Goal: Task Accomplishment & Management: Manage account settings

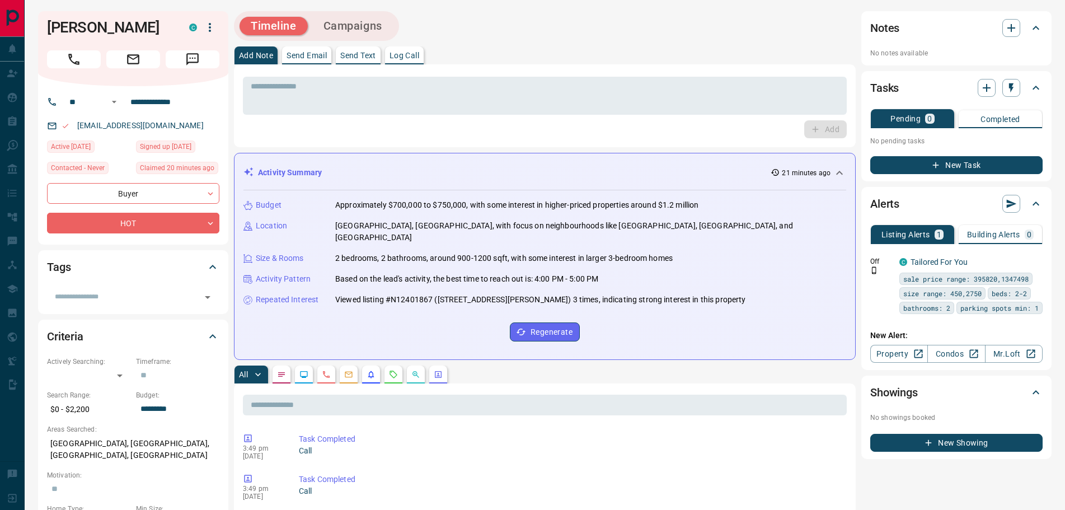
click at [393, 370] on icon "Requests" at bounding box center [393, 374] width 9 height 9
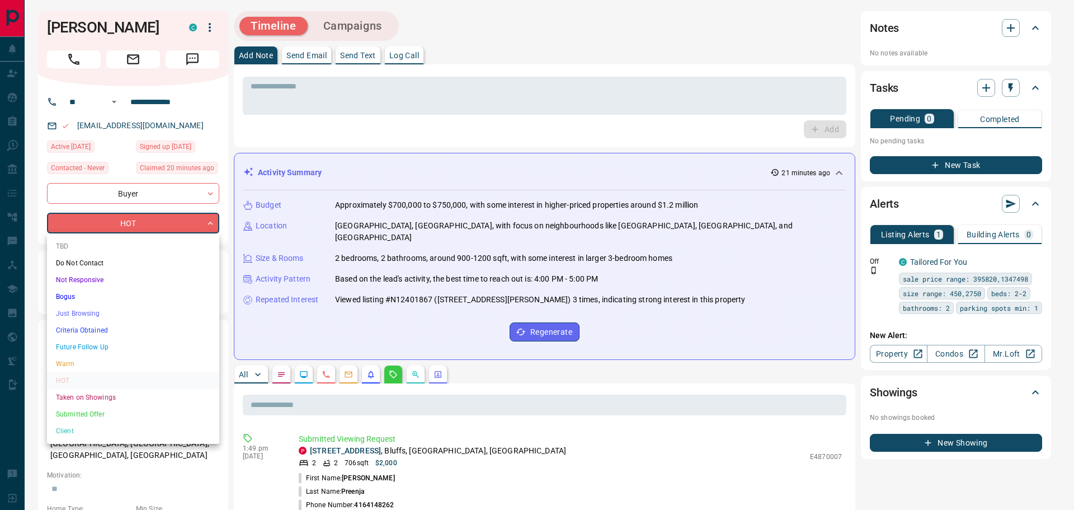
click at [74, 344] on li "Future Follow Up" at bounding box center [133, 346] width 172 height 17
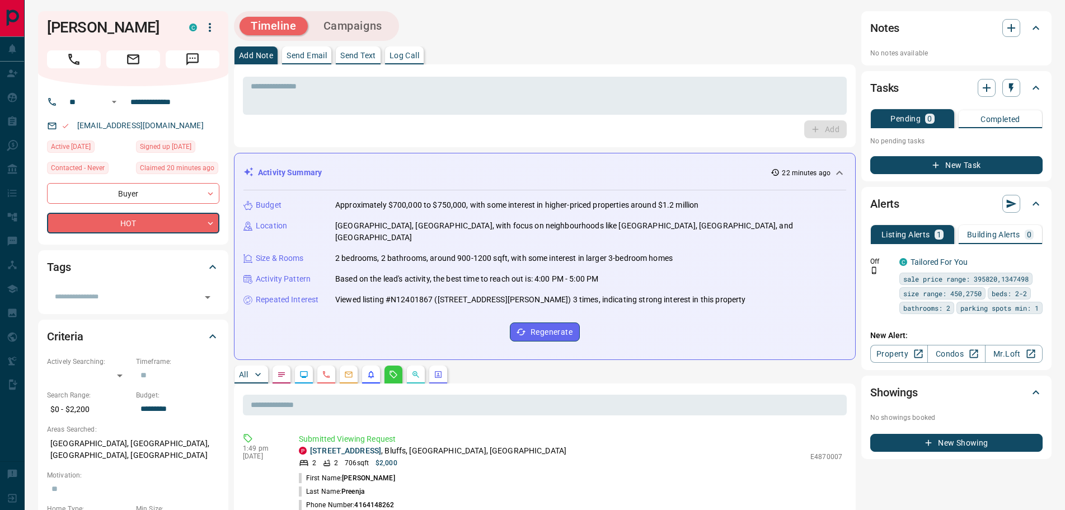
type input "*"
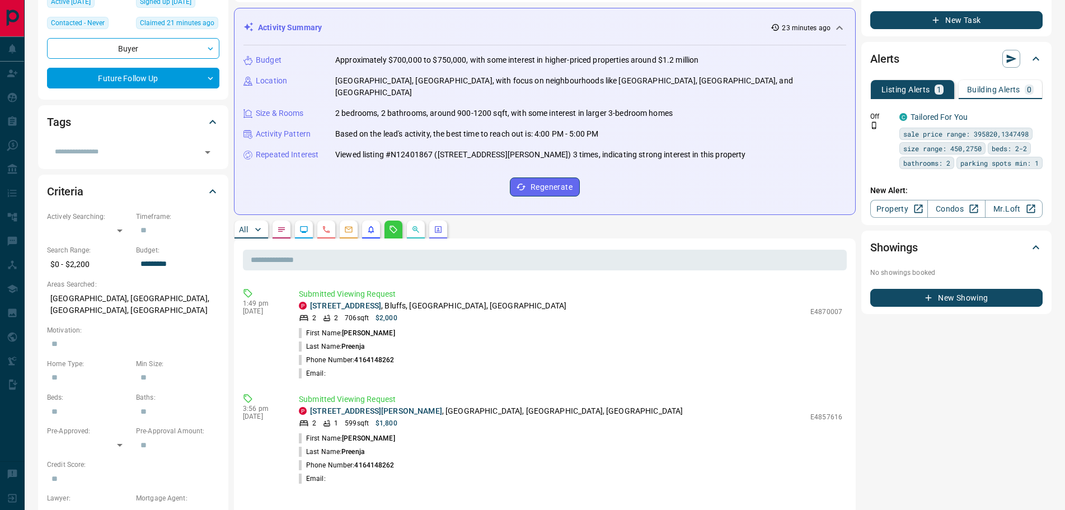
scroll to position [224, 0]
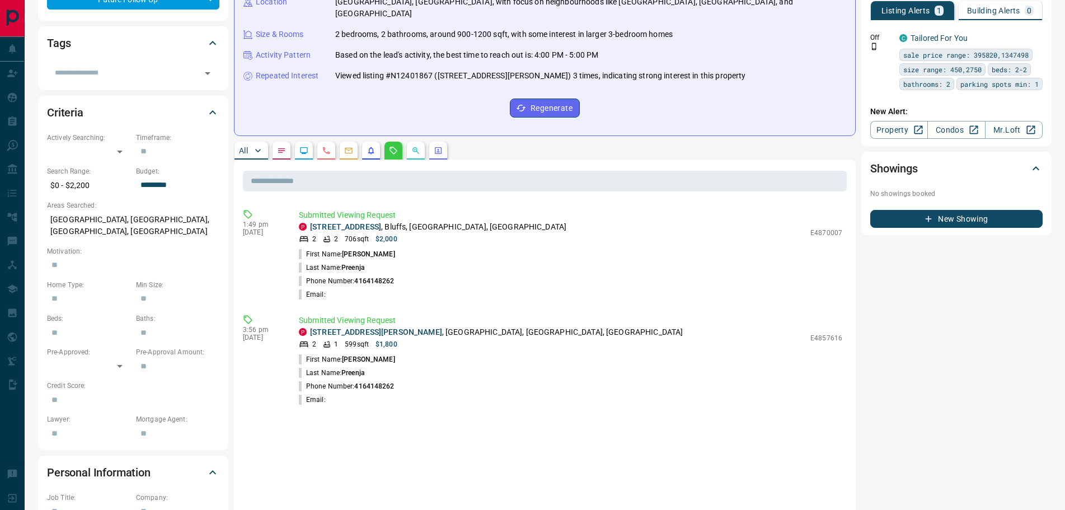
click at [247, 147] on p "All" at bounding box center [243, 151] width 9 height 8
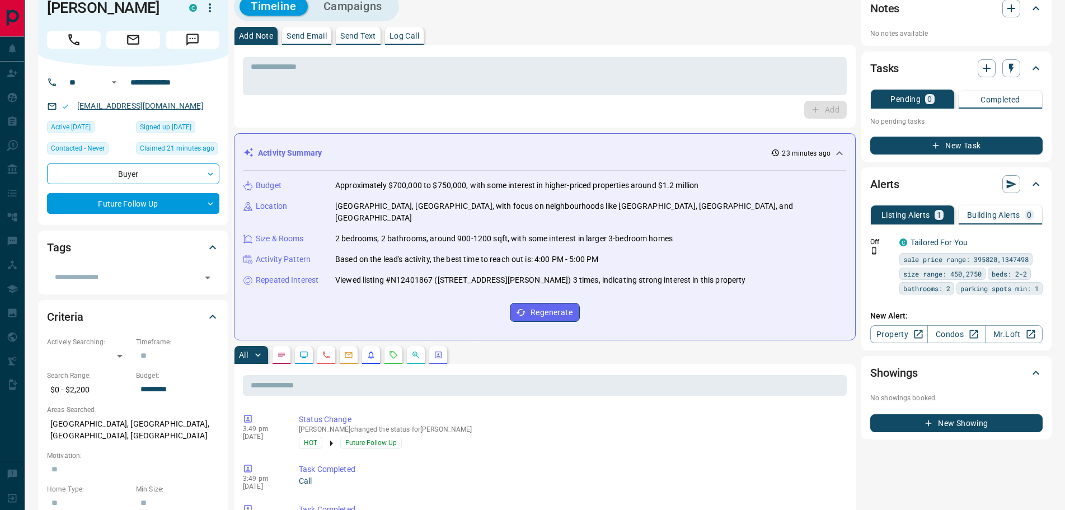
scroll to position [0, 0]
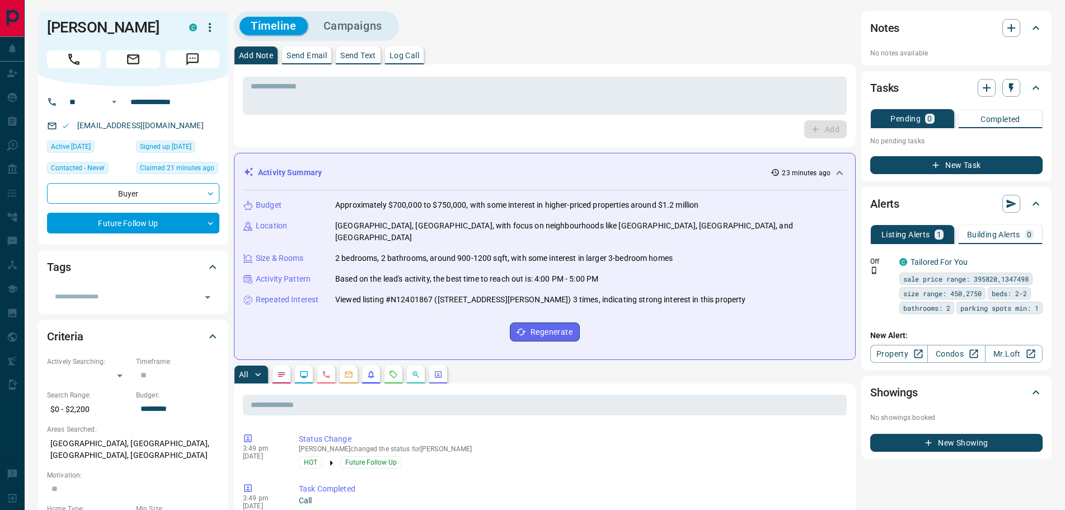
drag, startPoint x: 121, startPoint y: 121, endPoint x: 243, endPoint y: 123, distance: 122.5
click at [271, 142] on div "* ​ Add" at bounding box center [545, 105] width 622 height 83
drag, startPoint x: 162, startPoint y: 30, endPoint x: 49, endPoint y: 29, distance: 112.5
click at [49, 29] on h1 "[PERSON_NAME]" at bounding box center [109, 27] width 125 height 18
copy h1 "[PERSON_NAME]"
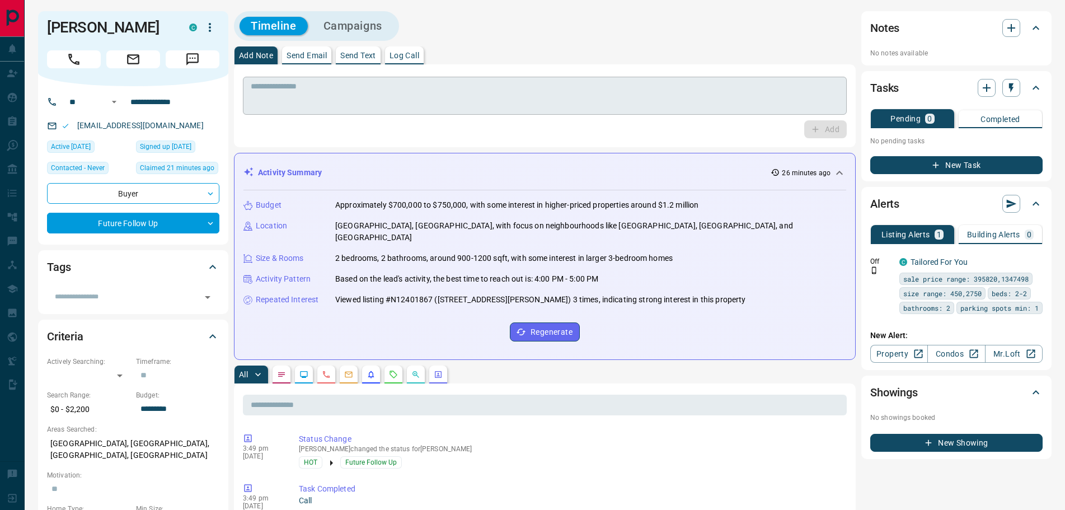
click at [274, 95] on textarea at bounding box center [545, 96] width 588 height 29
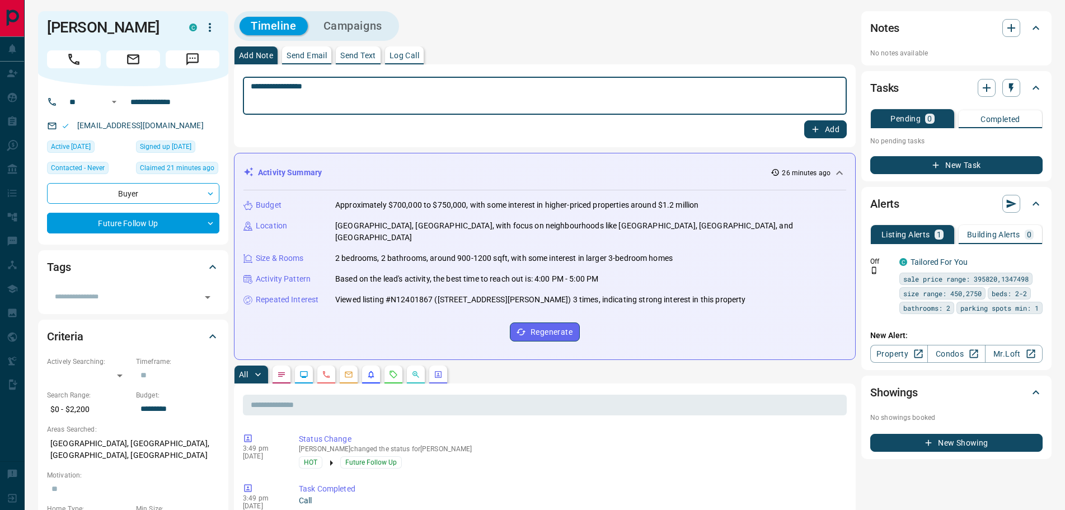
click at [269, 82] on textarea "**********" at bounding box center [545, 96] width 588 height 29
click at [271, 87] on textarea "**********" at bounding box center [545, 96] width 588 height 29
click at [281, 86] on textarea "**********" at bounding box center [545, 96] width 588 height 29
type textarea "**********"
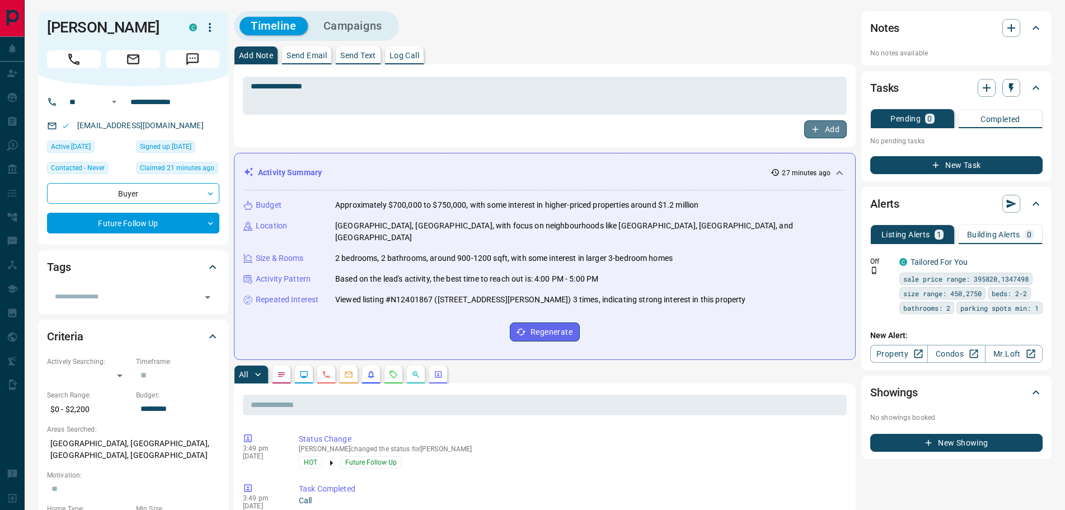
drag, startPoint x: 817, startPoint y: 127, endPoint x: 742, endPoint y: 125, distance: 75.5
click at [816, 126] on icon "button" at bounding box center [815, 129] width 10 height 10
click at [306, 92] on textarea "**********" at bounding box center [545, 96] width 588 height 29
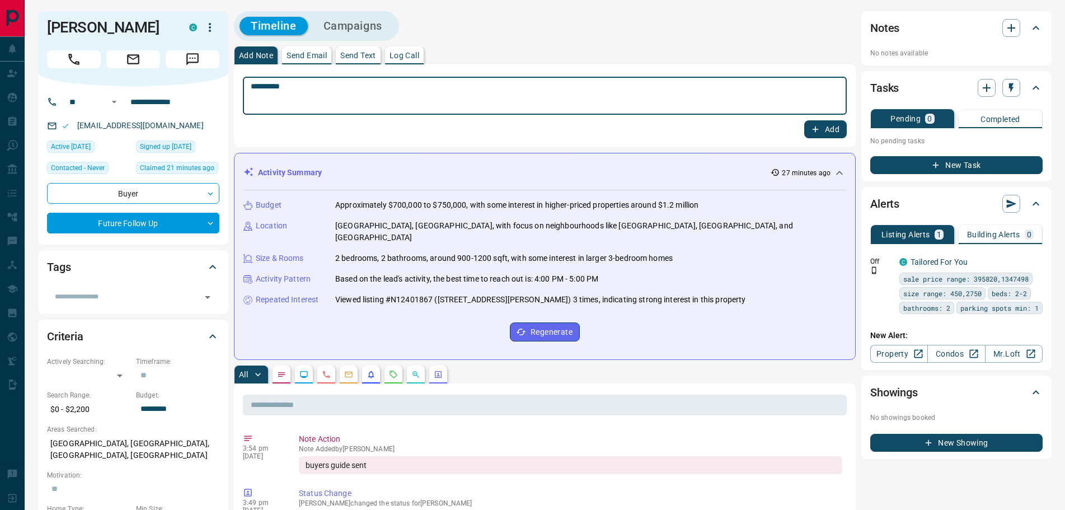
type textarea "*********"
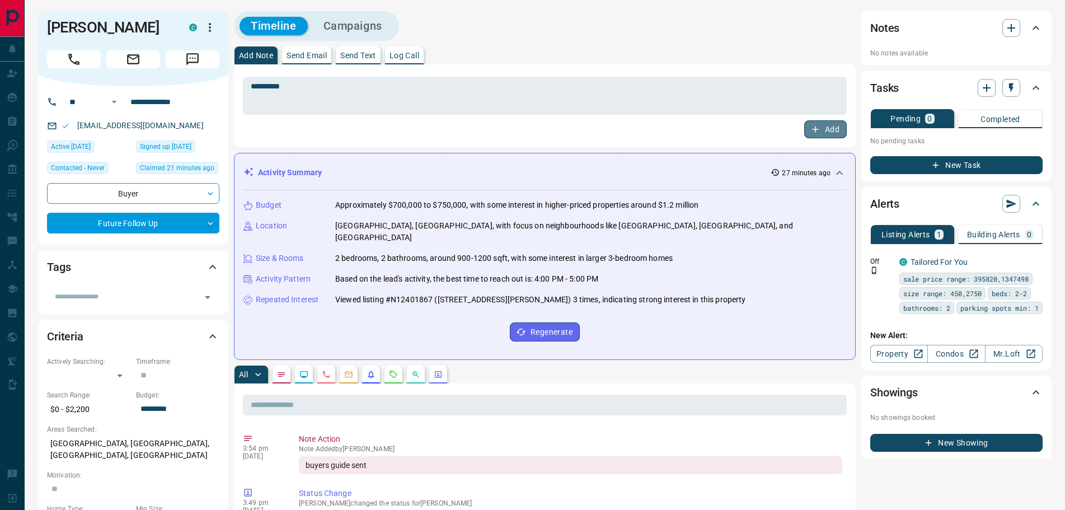
click at [822, 126] on button "Add" at bounding box center [825, 129] width 43 height 18
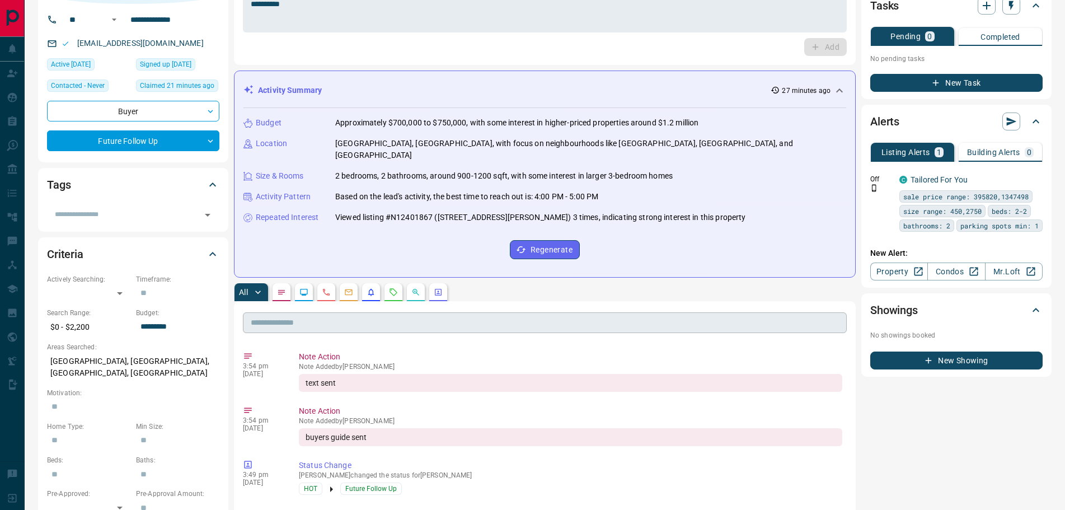
scroll to position [56, 0]
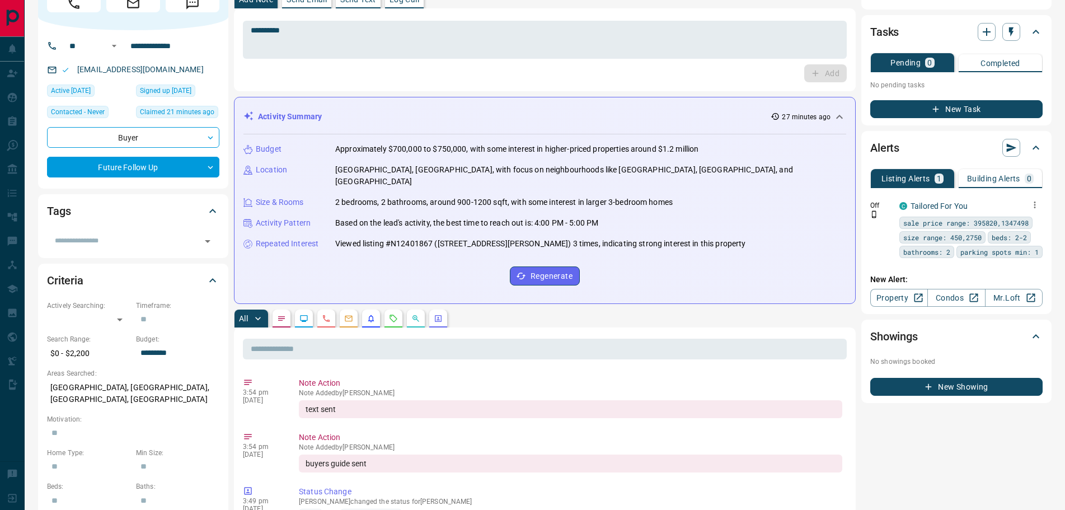
click at [1031, 204] on icon "button" at bounding box center [1034, 205] width 10 height 10
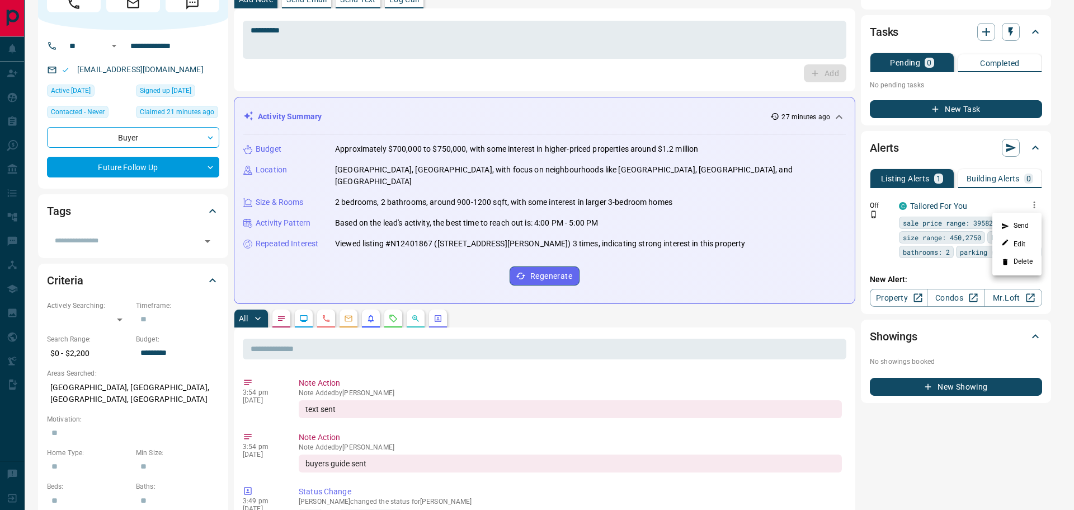
click at [1015, 260] on li "Delete" at bounding box center [1017, 262] width 49 height 18
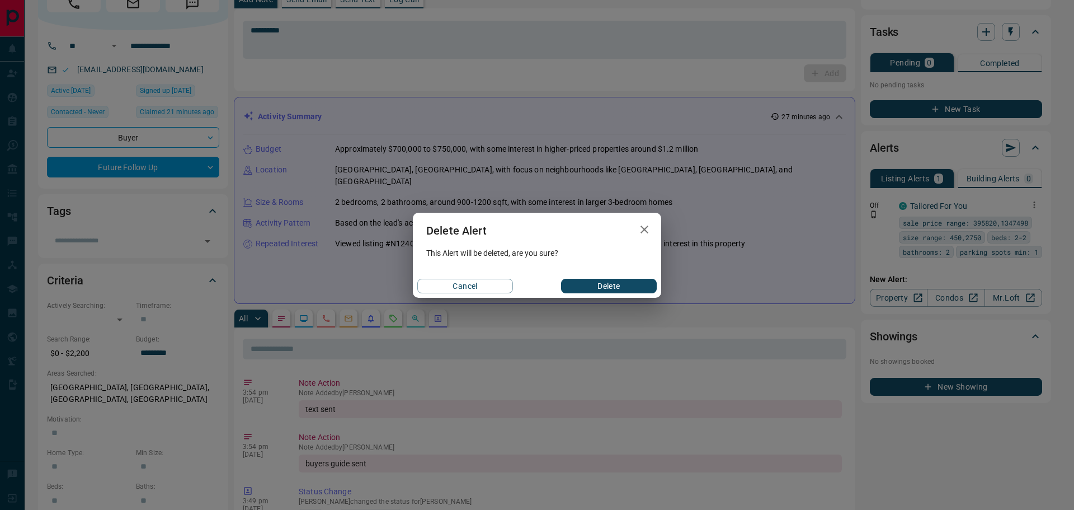
click at [615, 286] on button "Delete" at bounding box center [609, 286] width 96 height 15
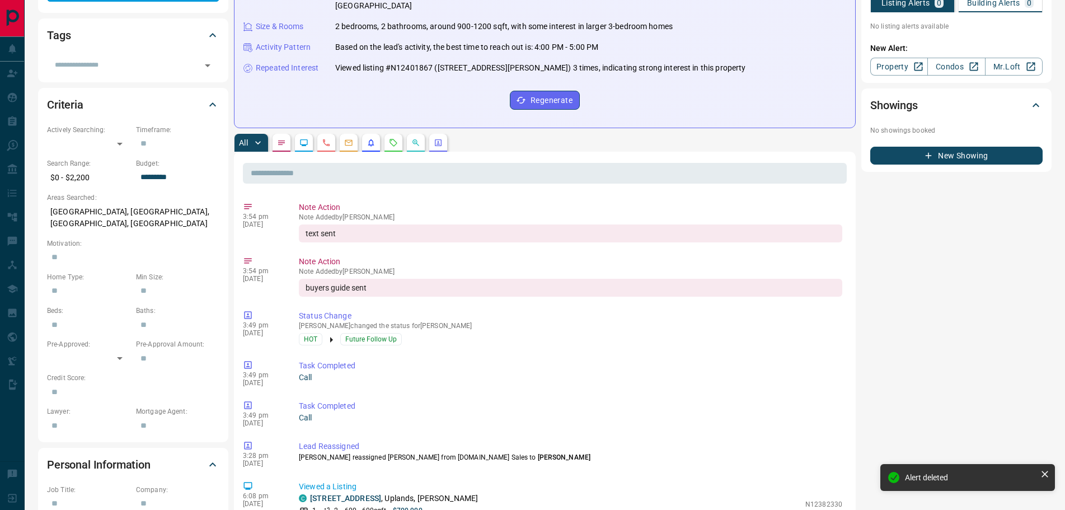
scroll to position [168, 0]
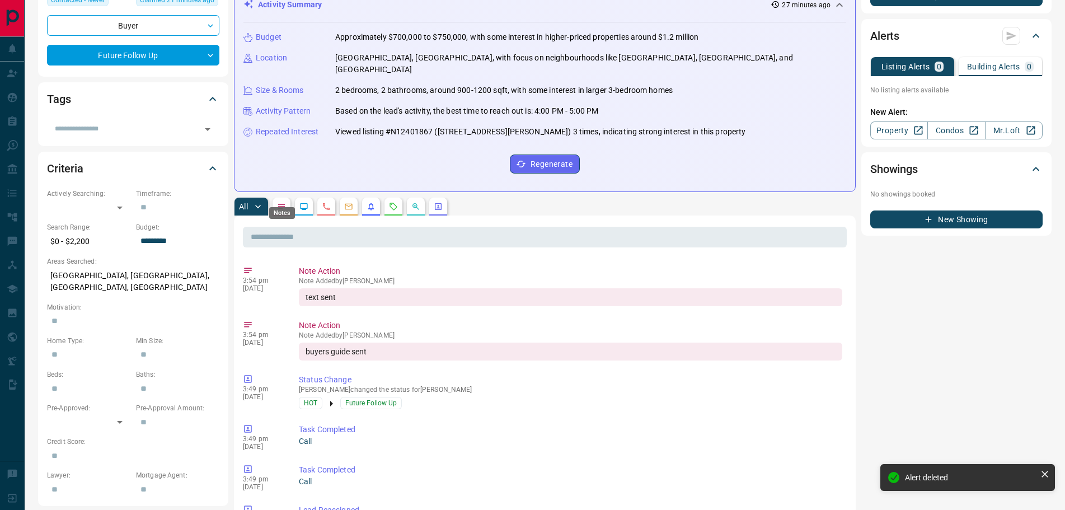
click at [280, 202] on icon "Notes" at bounding box center [281, 206] width 9 height 9
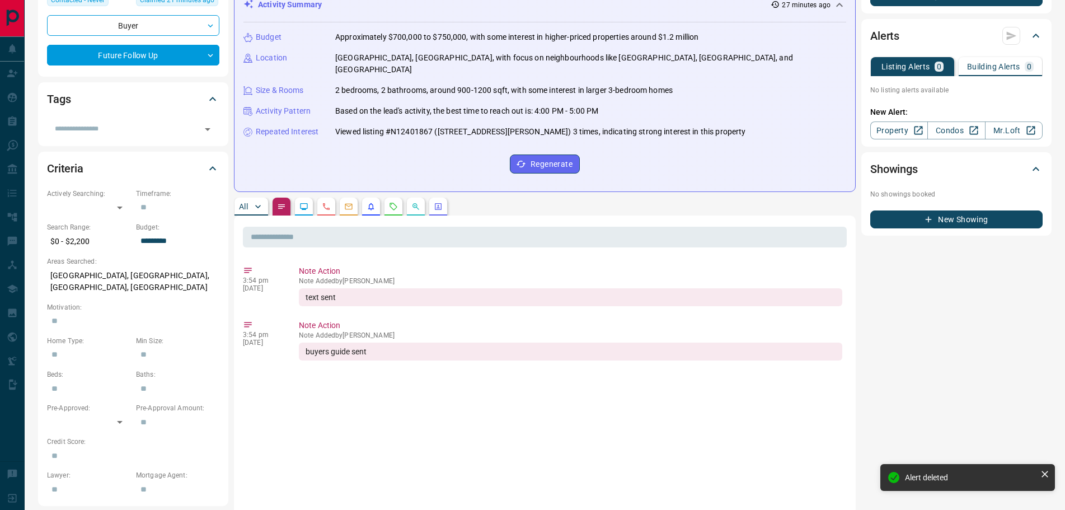
scroll to position [56, 0]
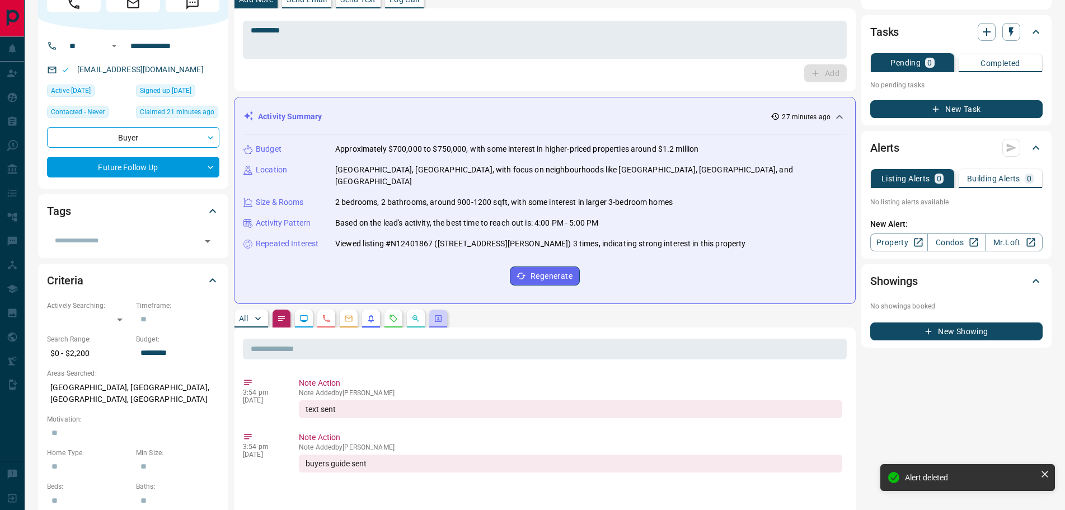
click at [444, 309] on button "button" at bounding box center [438, 318] width 18 height 18
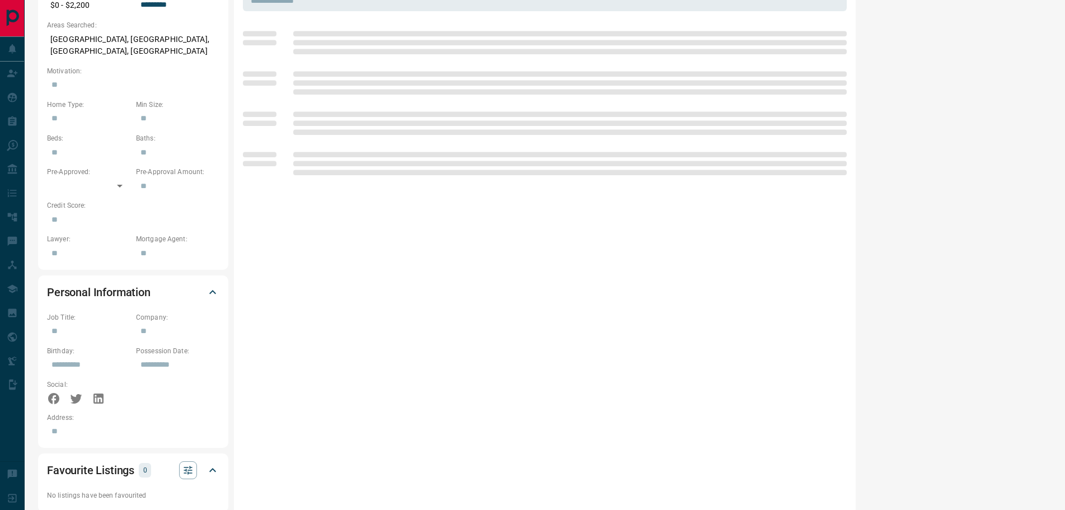
scroll to position [280, 0]
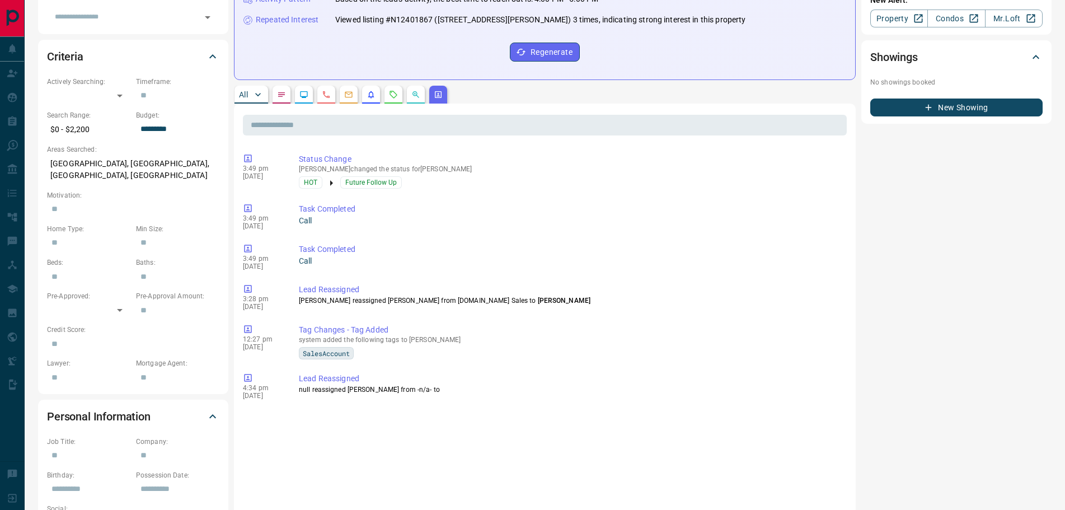
click at [324, 90] on icon "Calls" at bounding box center [326, 94] width 9 height 9
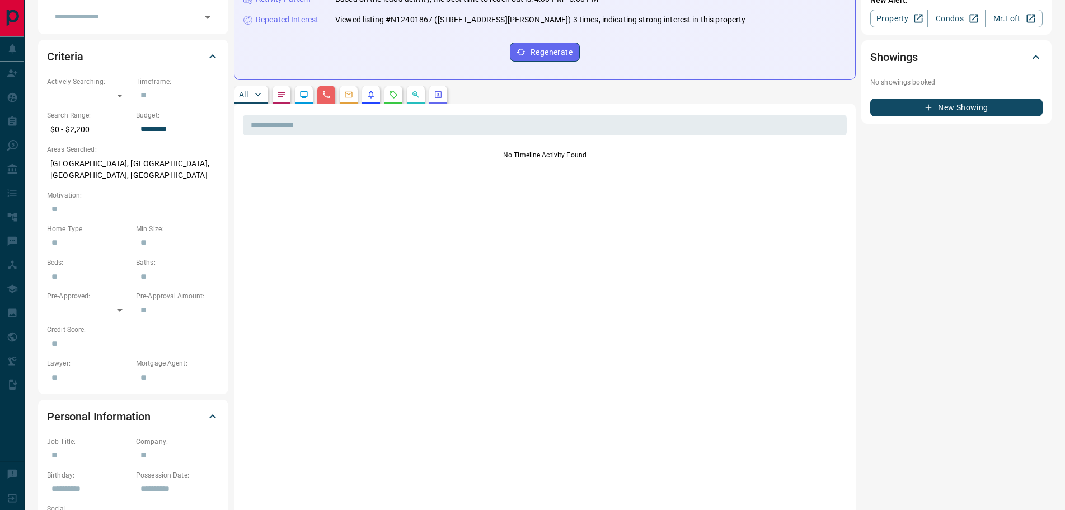
click at [346, 92] on icon "Emails" at bounding box center [348, 95] width 7 height 6
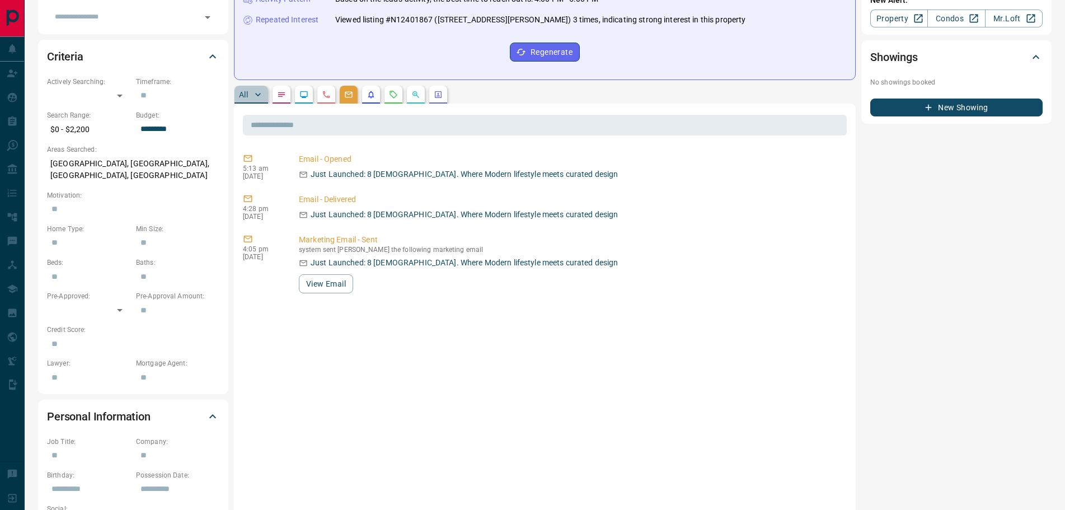
click at [249, 86] on button "All" at bounding box center [251, 95] width 34 height 18
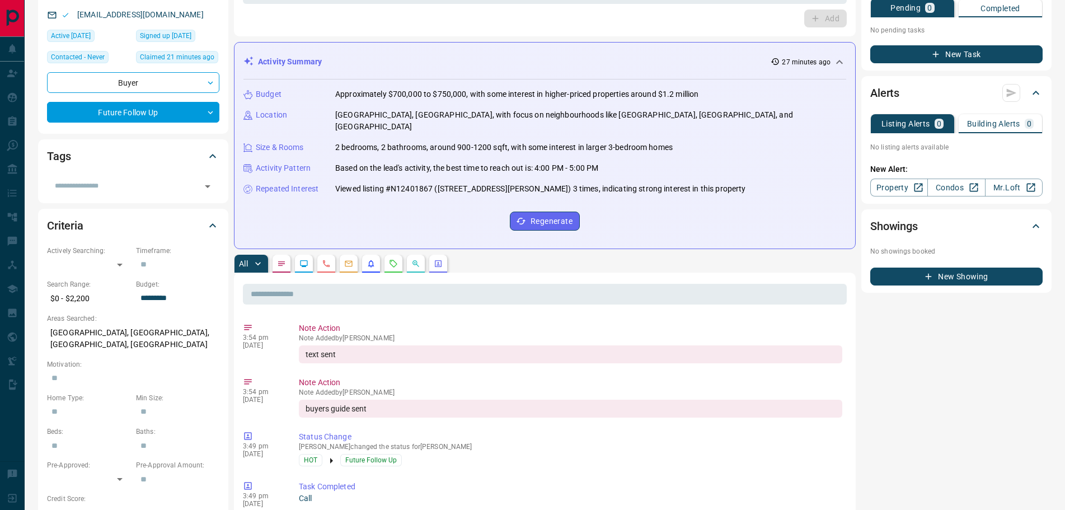
scroll to position [112, 0]
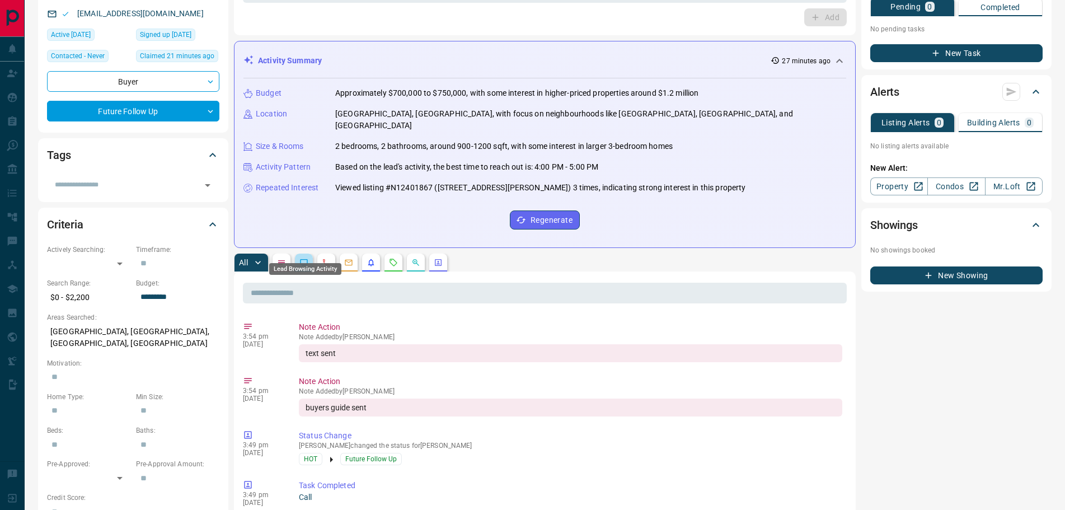
click at [302, 259] on icon "Lead Browsing Activity" at bounding box center [303, 262] width 7 height 7
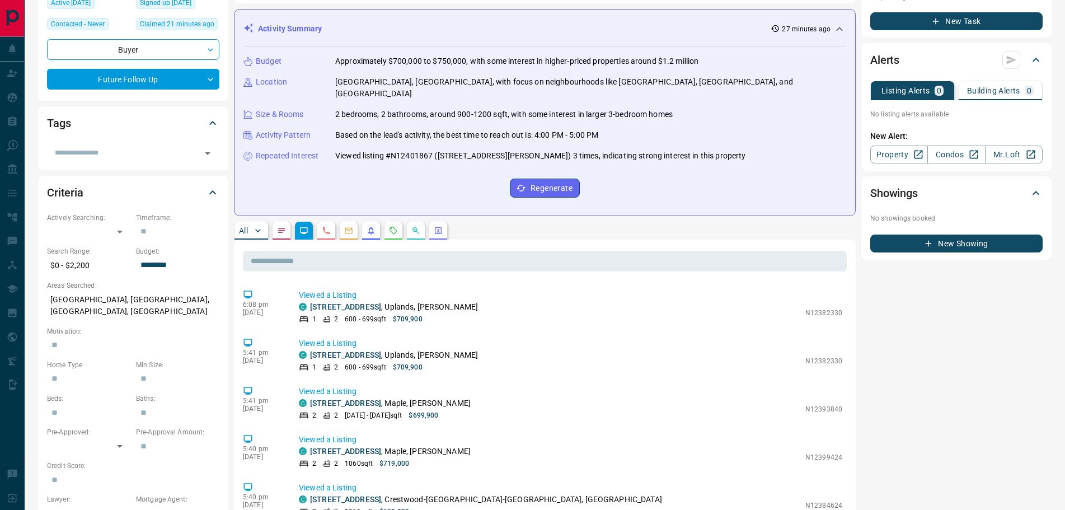
scroll to position [0, 0]
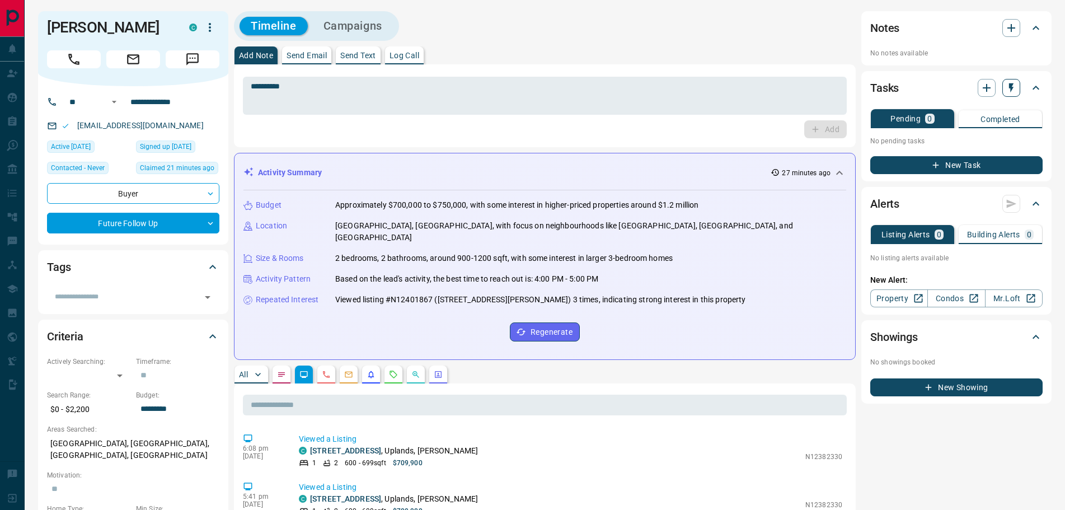
click at [1008, 91] on icon "button" at bounding box center [1010, 87] width 11 height 11
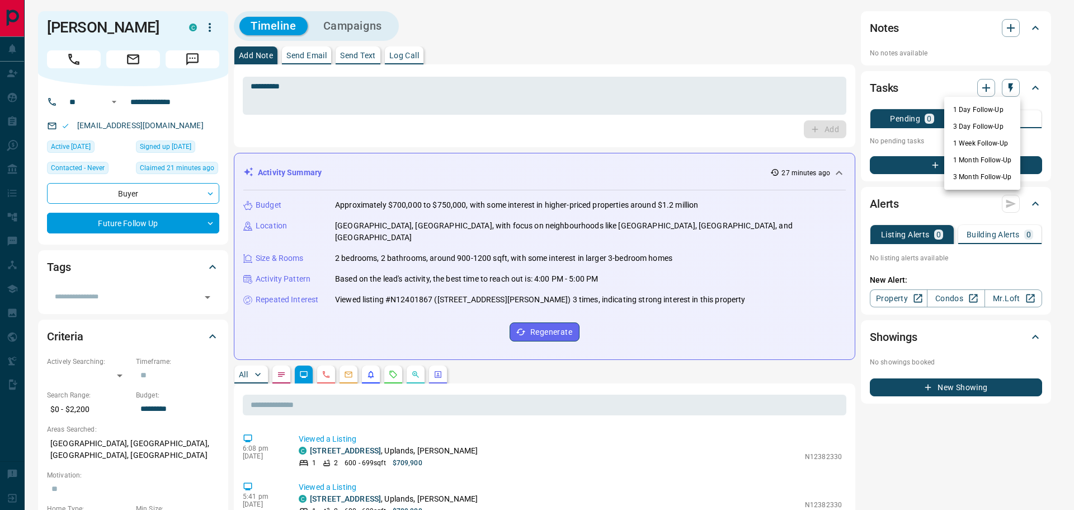
click at [966, 129] on li "3 Day Follow-Up" at bounding box center [982, 126] width 76 height 17
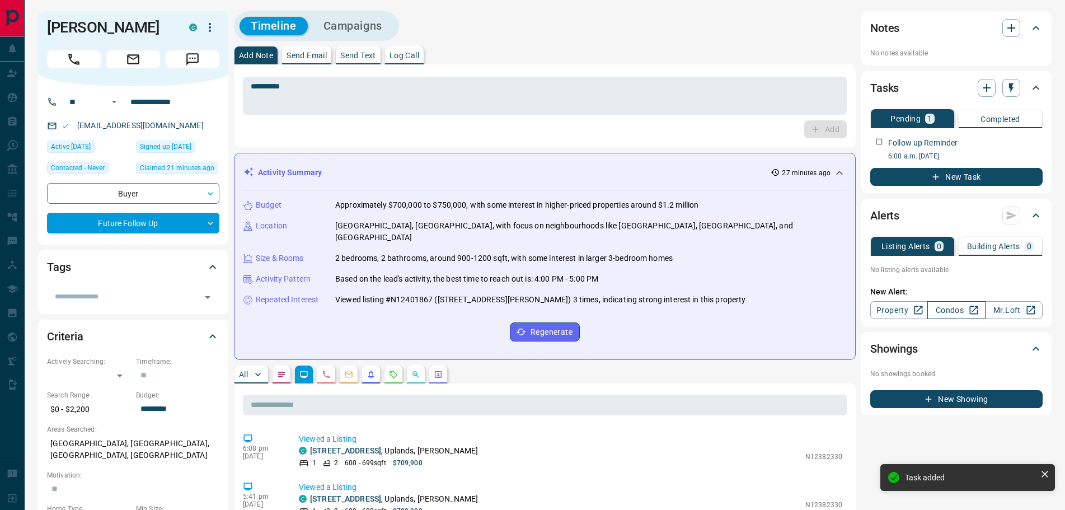
click at [951, 306] on link "Condos" at bounding box center [956, 310] width 58 height 18
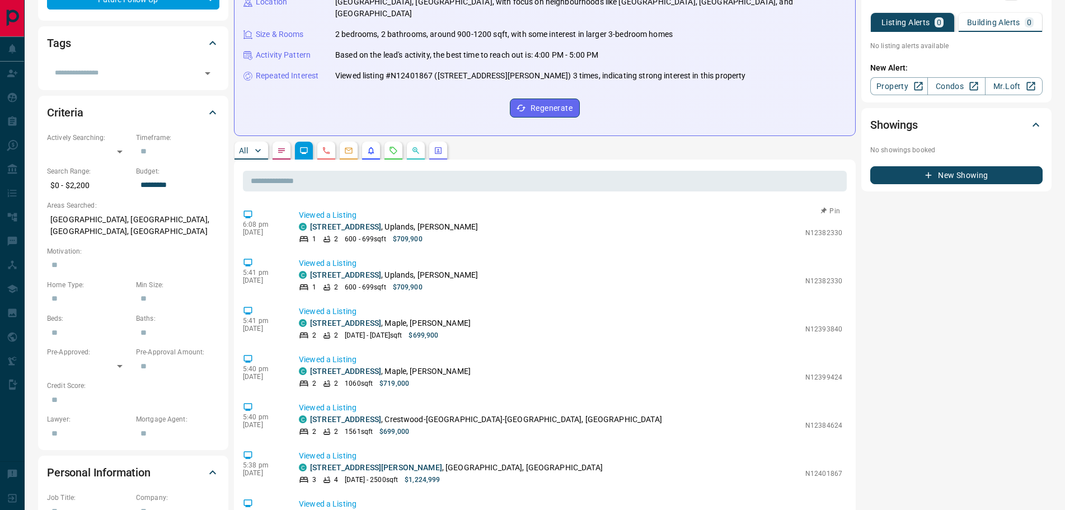
scroll to position [26, 0]
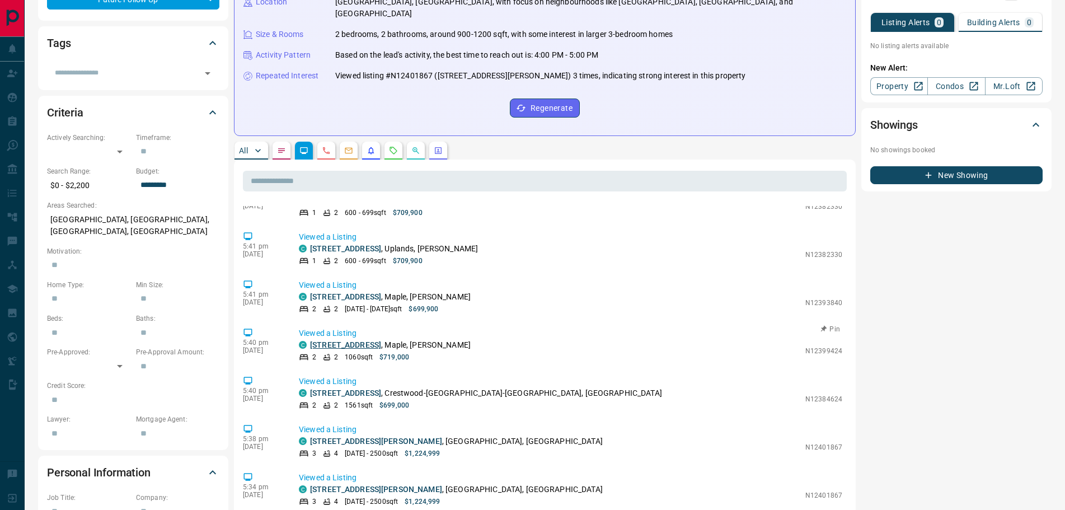
click at [341, 340] on link "[STREET_ADDRESS]" at bounding box center [345, 344] width 71 height 9
